Goal: Task Accomplishment & Management: Use online tool/utility

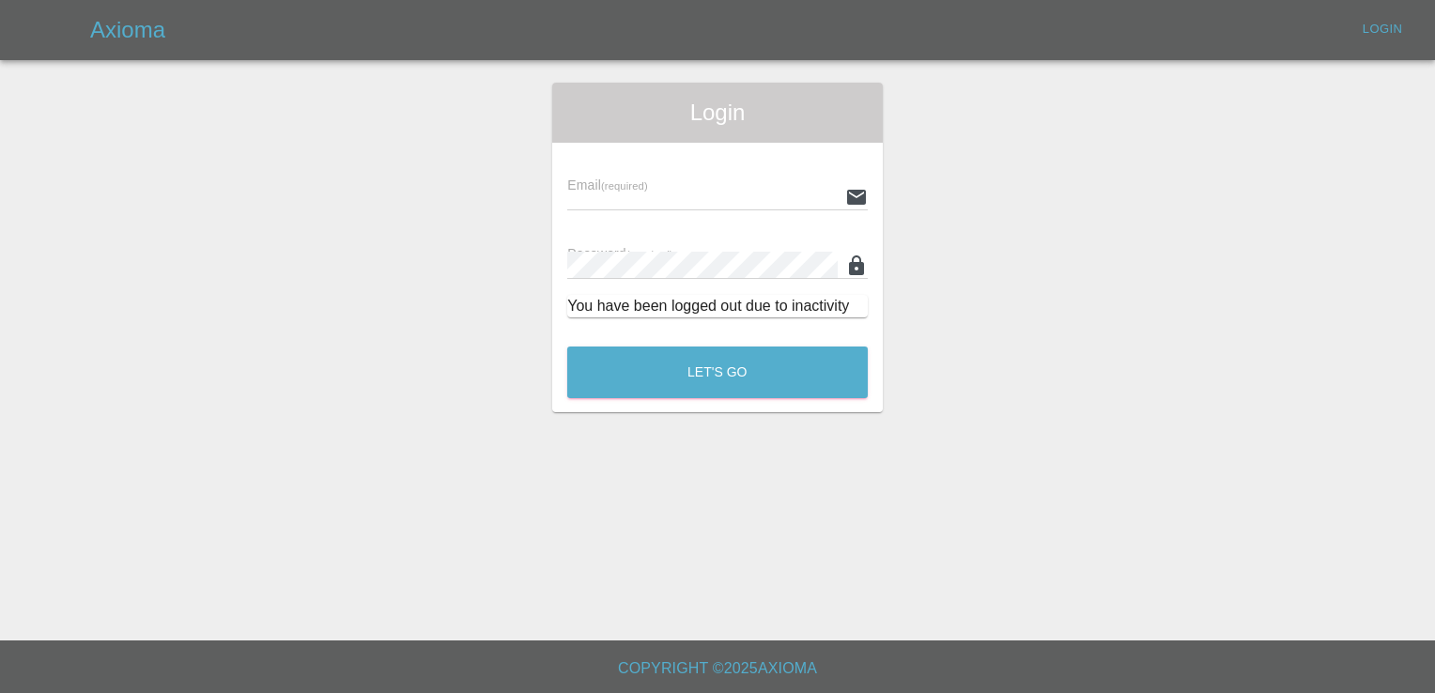
type input "[EMAIL_ADDRESS][DOMAIN_NAME]"
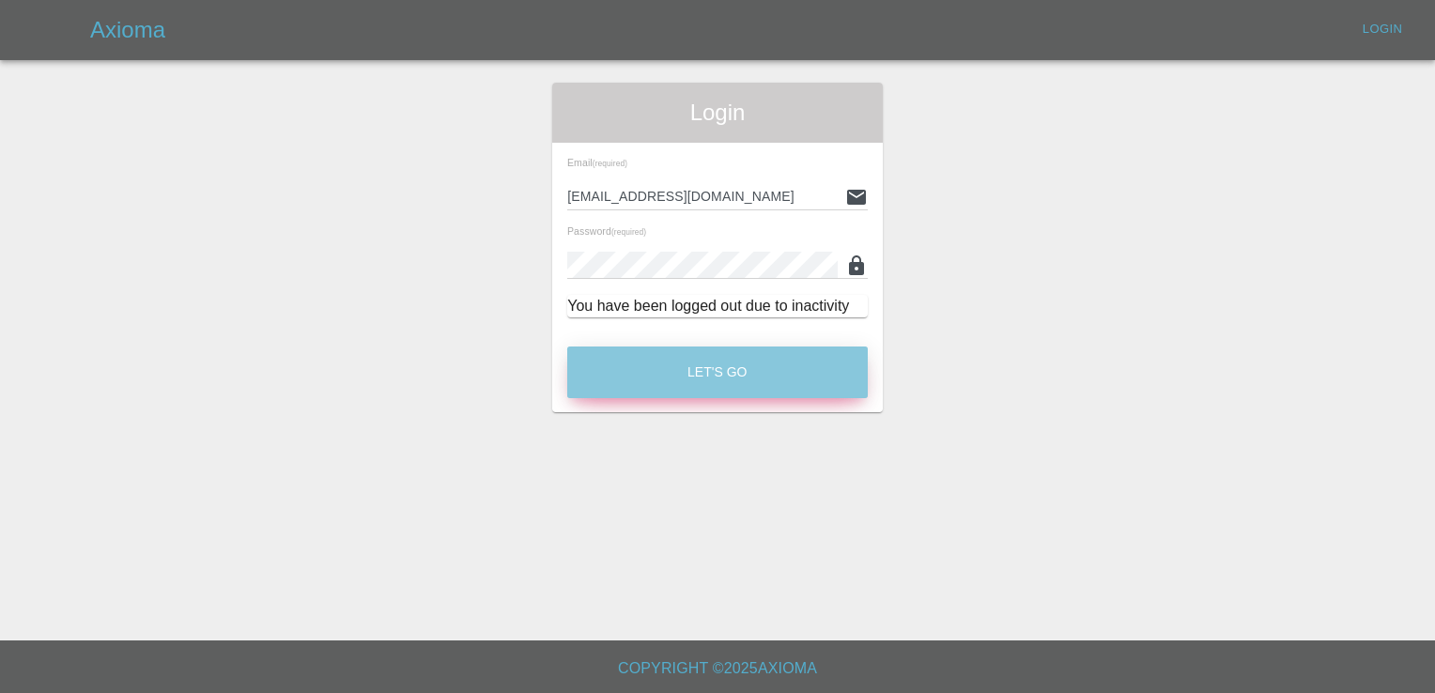
click at [749, 381] on button "Let's Go" at bounding box center [717, 372] width 300 height 52
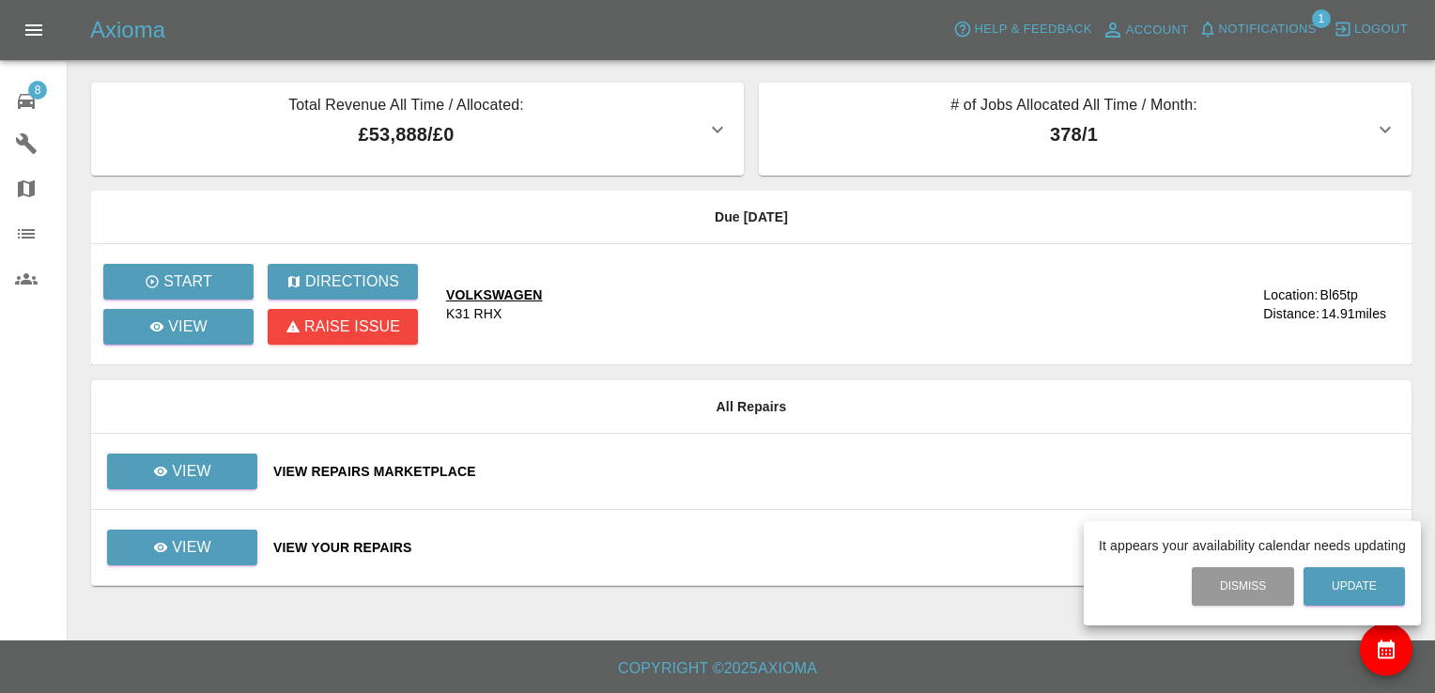
click at [218, 479] on div at bounding box center [717, 346] width 1435 height 693
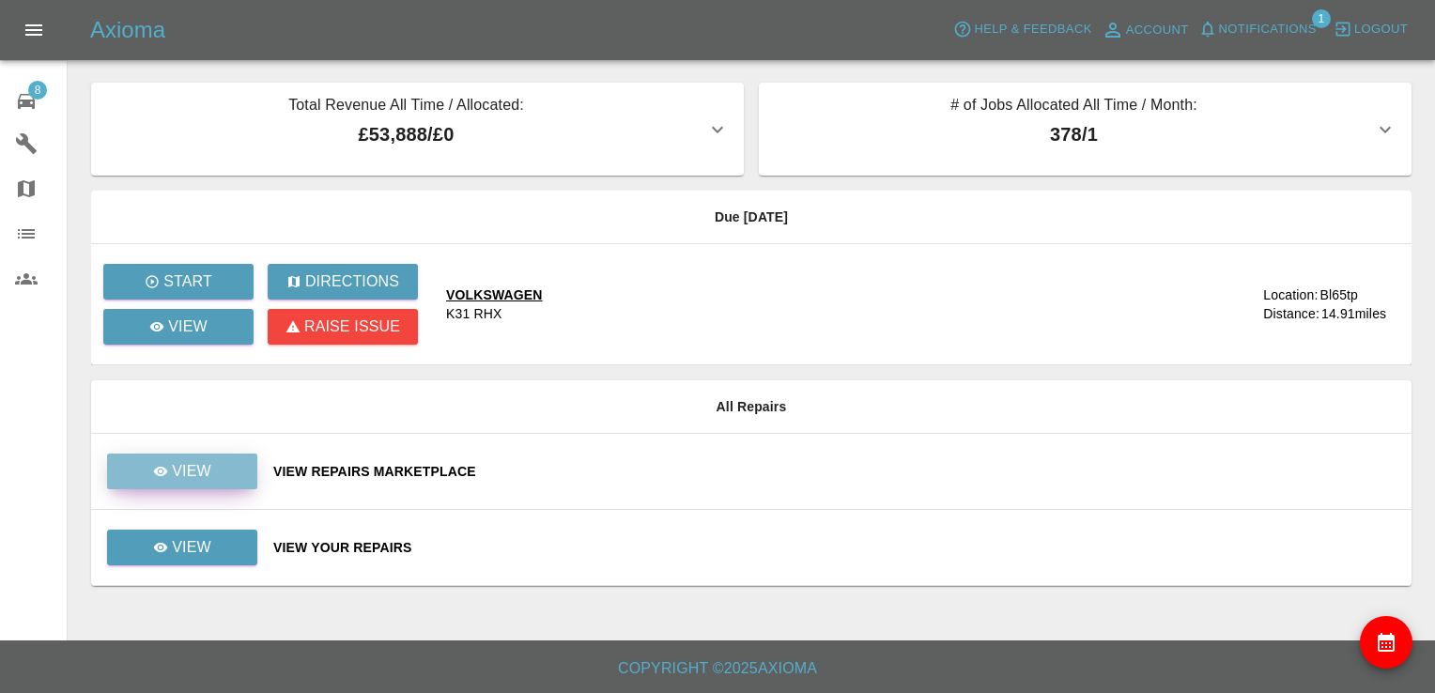
click at [198, 471] on p "View" at bounding box center [191, 471] width 39 height 23
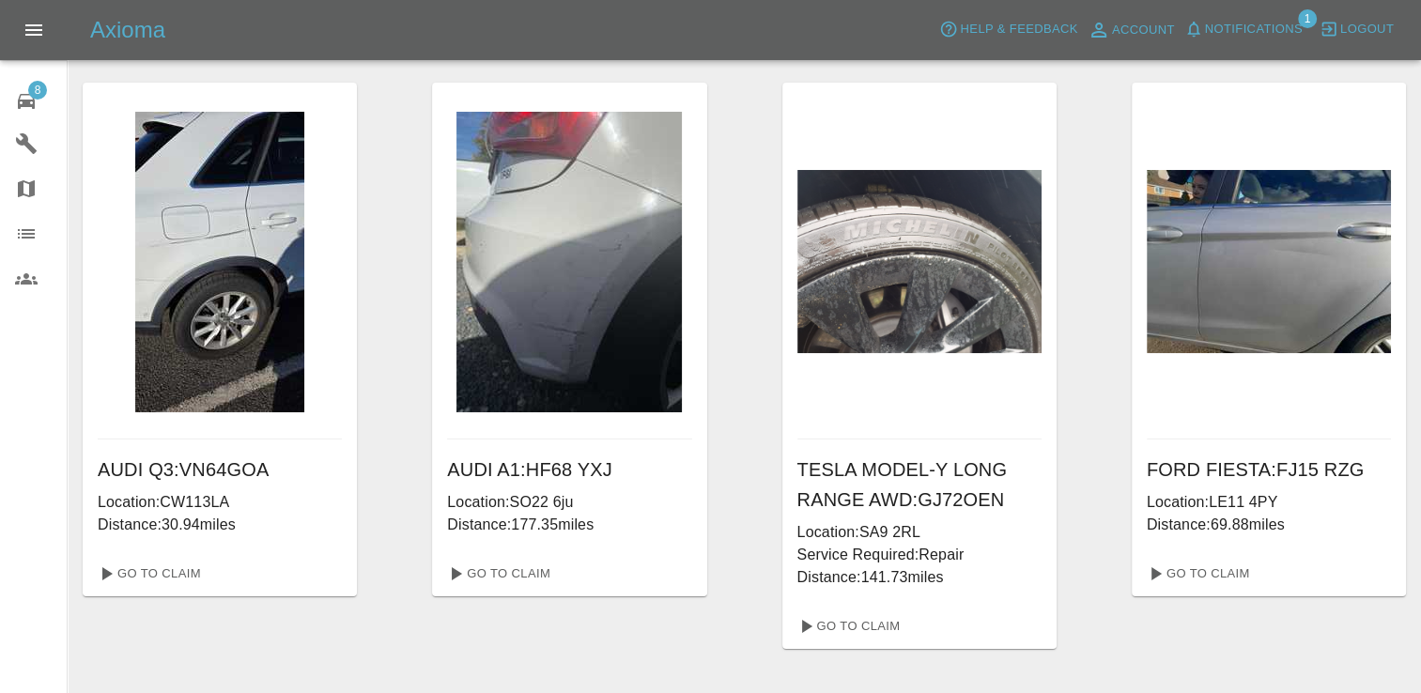
click at [1378, 567] on div "Go To Claim" at bounding box center [1268, 573] width 274 height 45
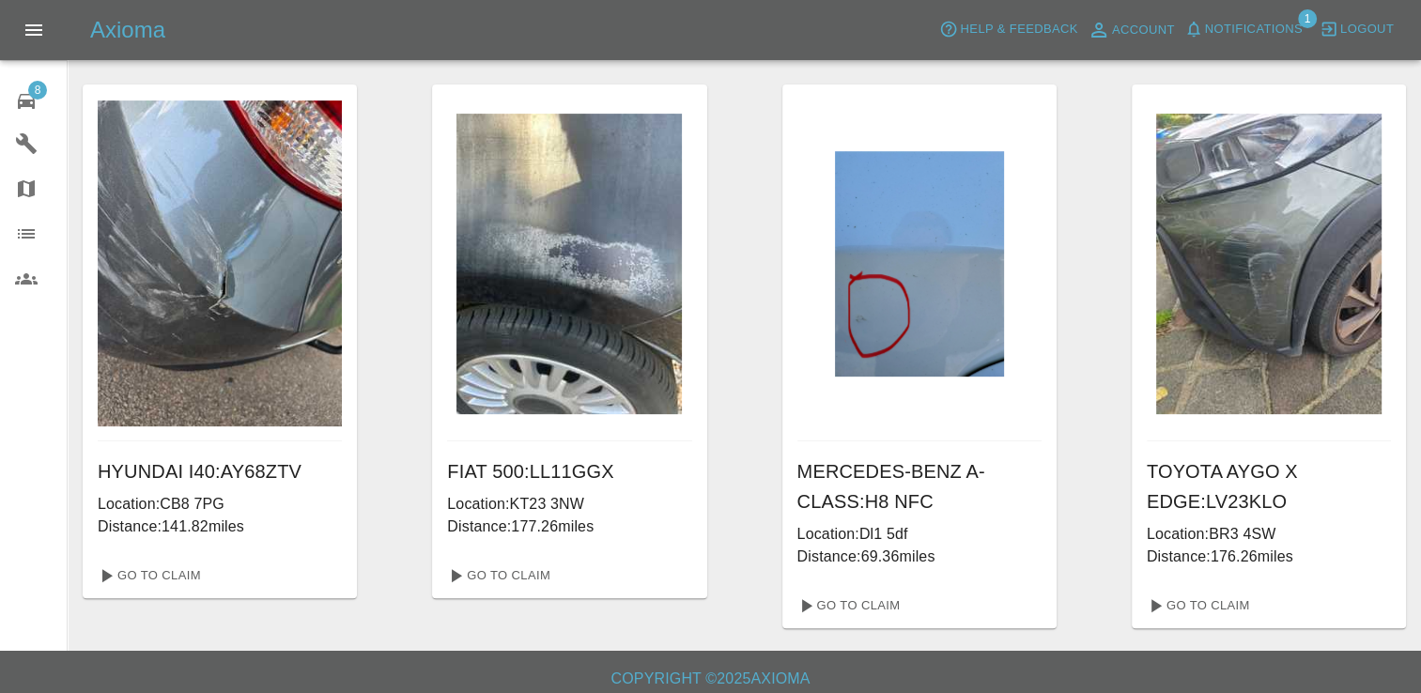
scroll to position [650, 0]
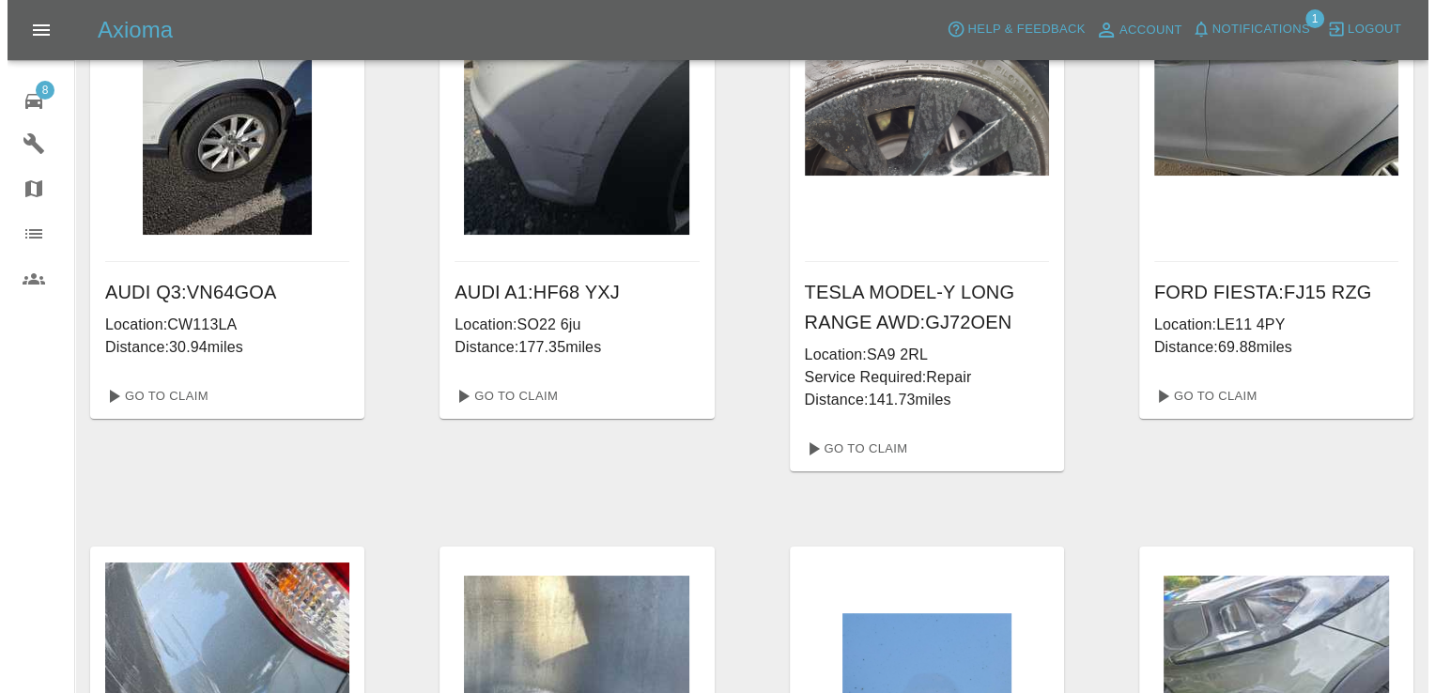
scroll to position [0, 0]
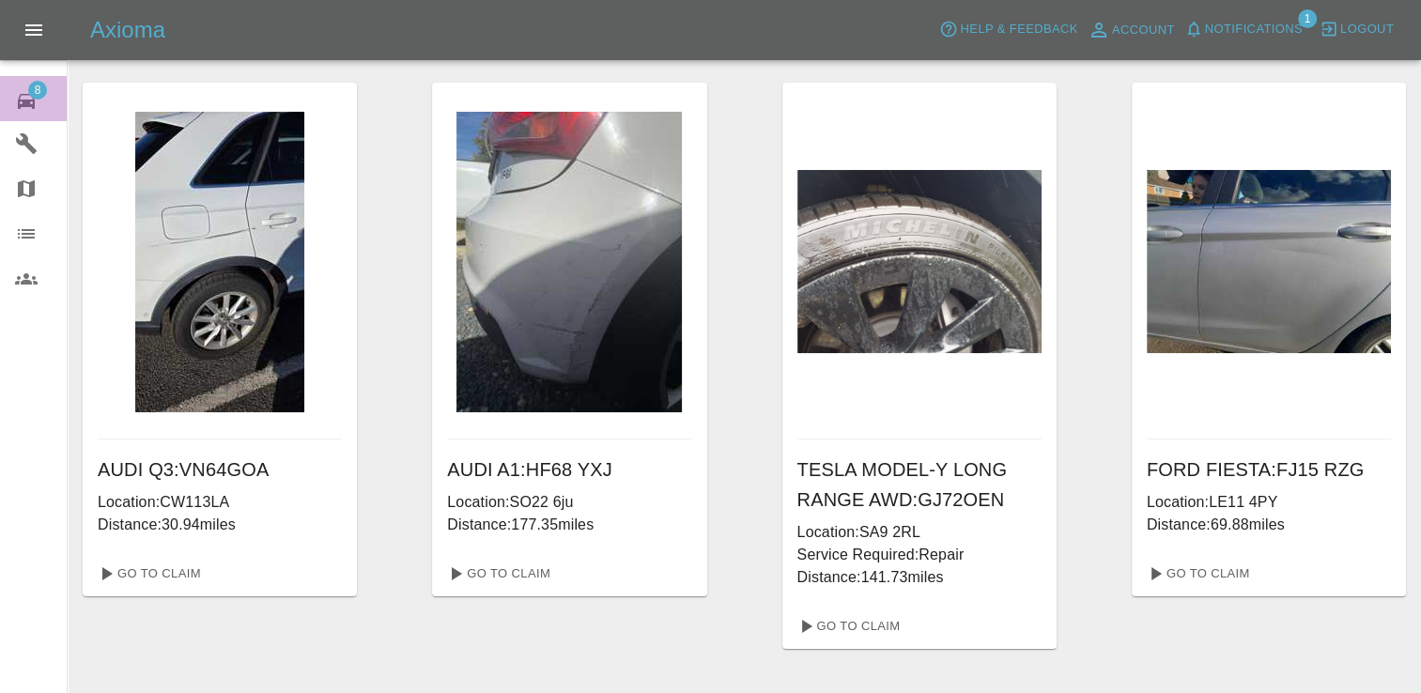
click at [38, 95] on span "8" at bounding box center [37, 90] width 19 height 19
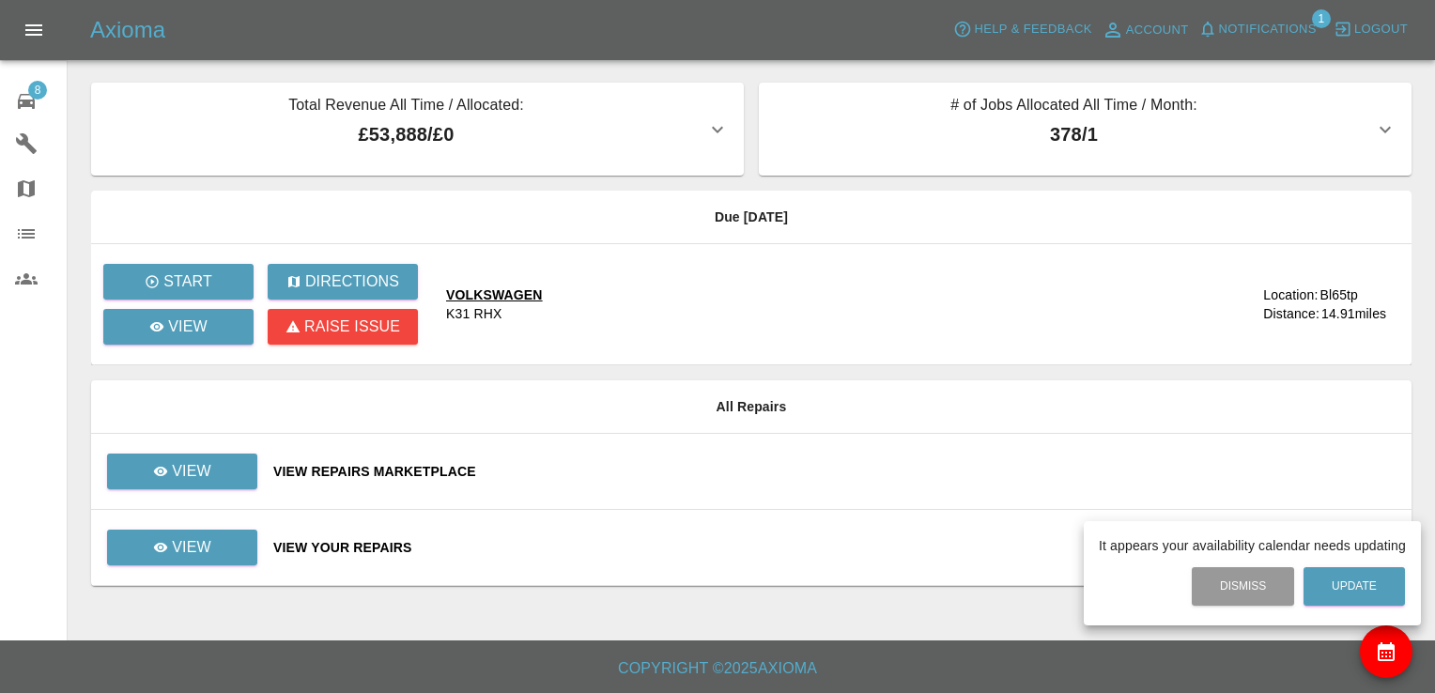
click at [234, 458] on div at bounding box center [717, 346] width 1435 height 693
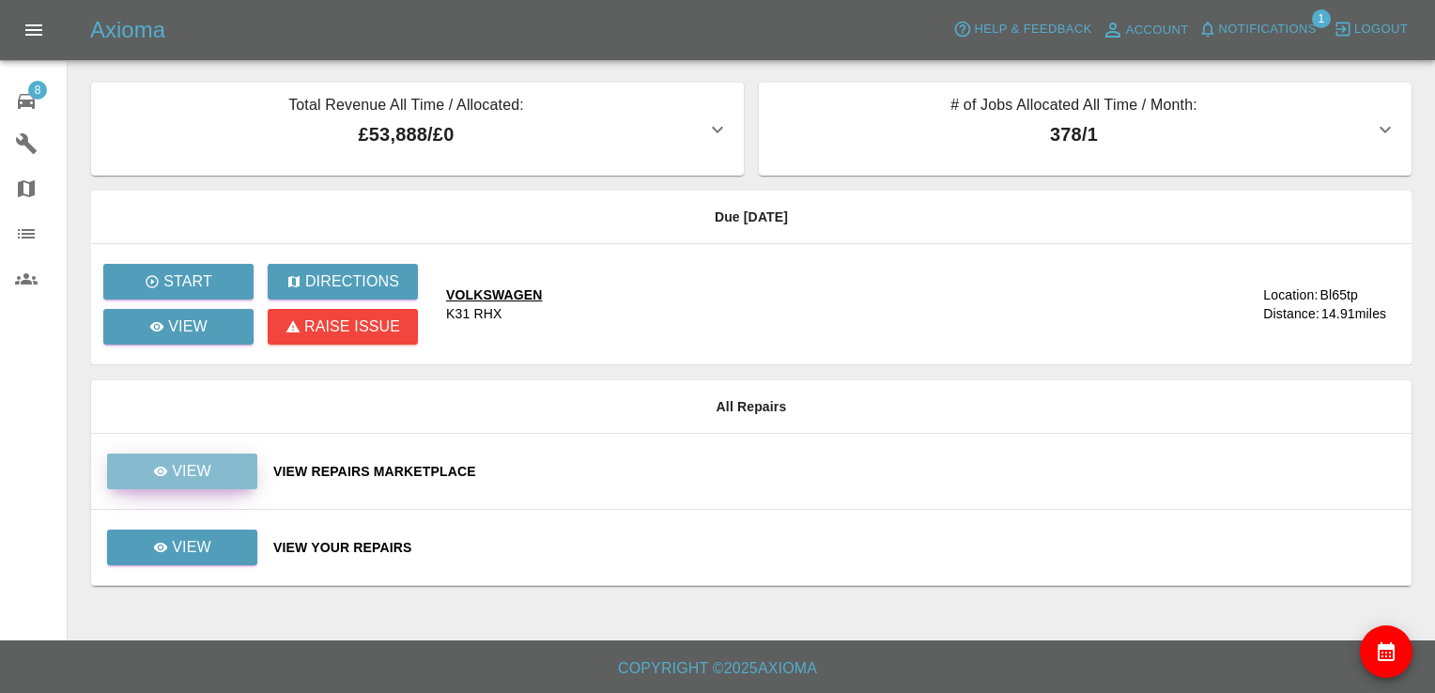
click at [206, 477] on p "View" at bounding box center [191, 471] width 39 height 23
